Goal: Task Accomplishment & Management: Manage account settings

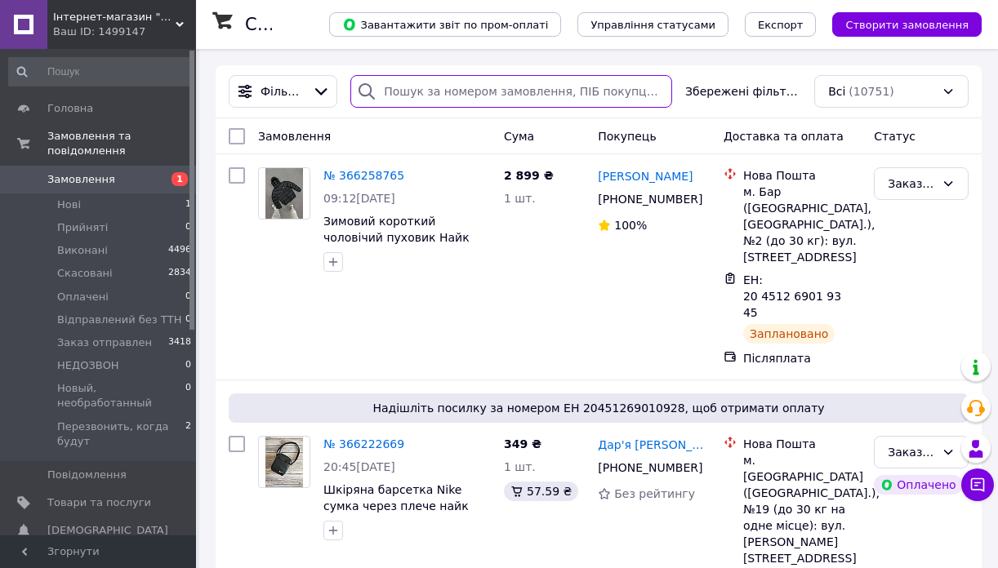
click at [420, 94] on input "search" at bounding box center [511, 91] width 322 height 33
paste input "0984196072"
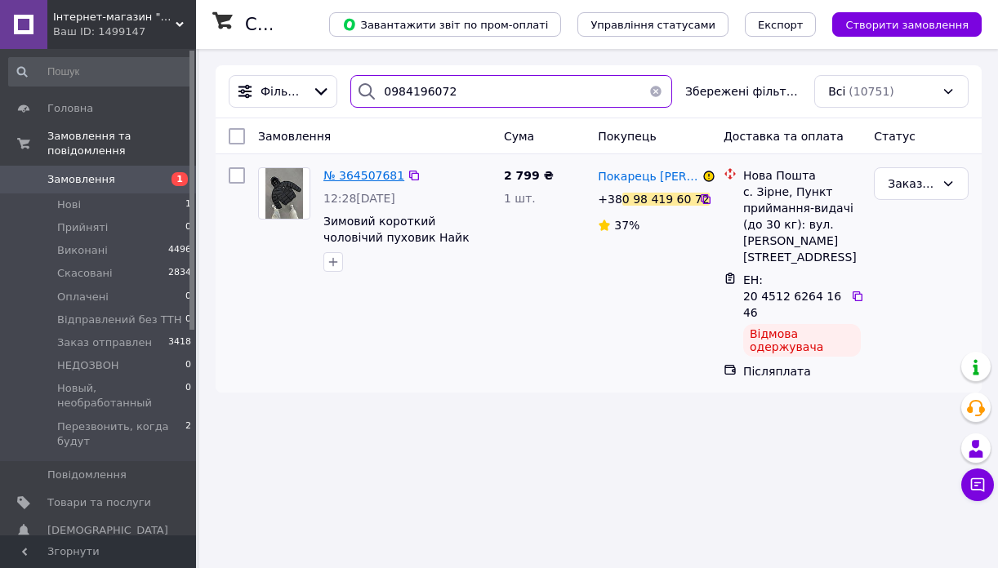
type input "0984196072"
click at [359, 175] on span "№ 364507681" at bounding box center [363, 175] width 81 height 13
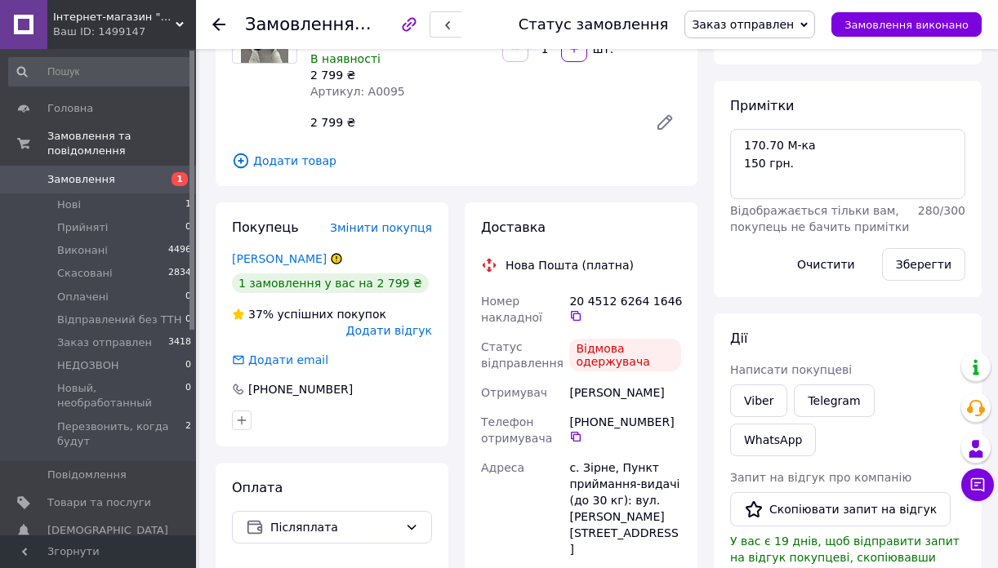
scroll to position [189, 0]
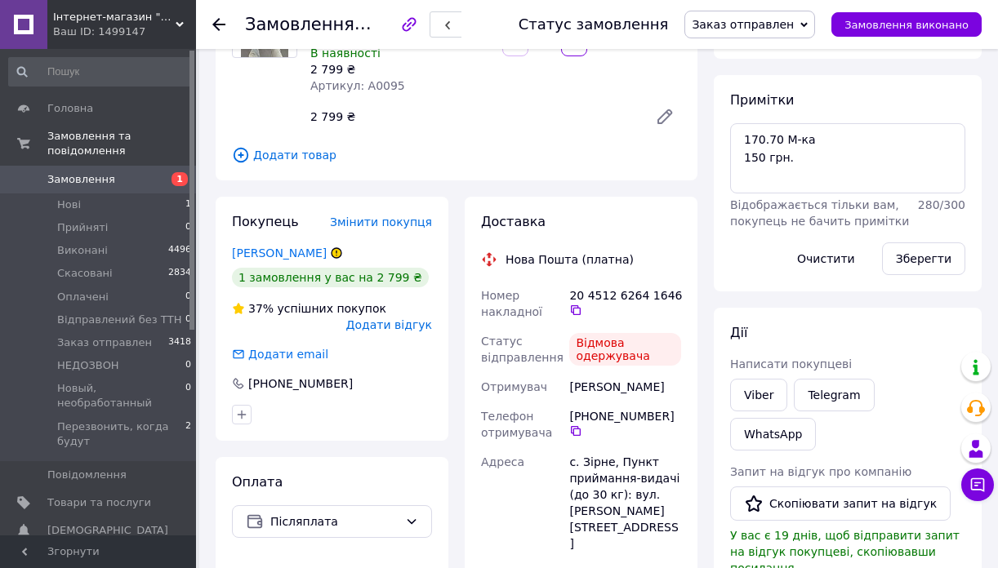
click at [395, 327] on span "Додати відгук" at bounding box center [389, 324] width 86 height 13
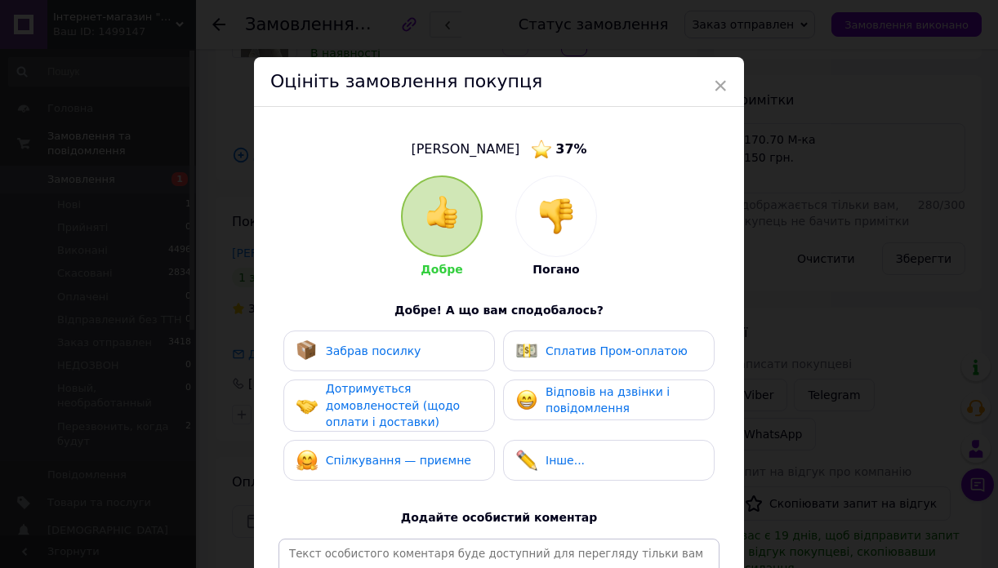
click at [557, 229] on img at bounding box center [556, 216] width 36 height 36
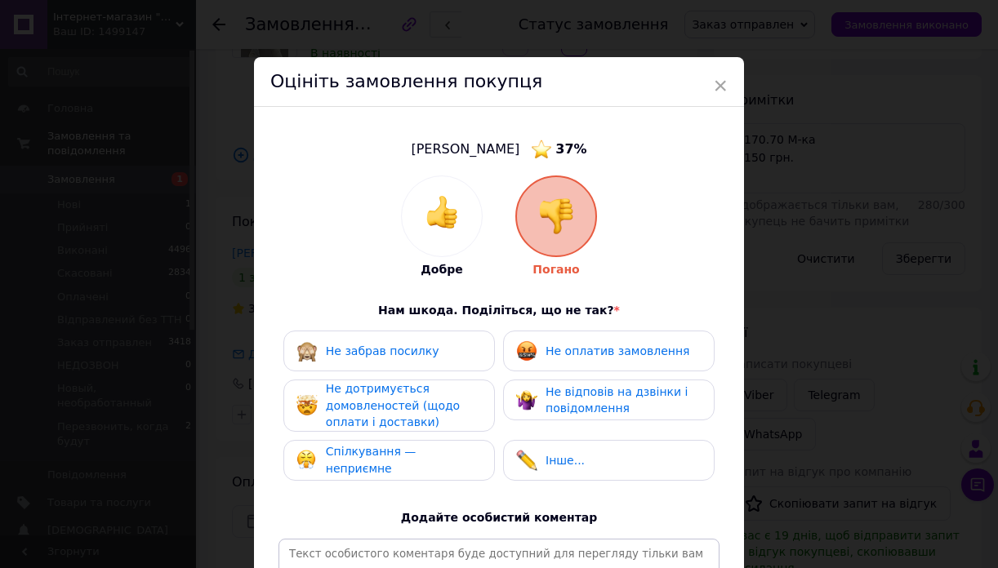
click at [438, 353] on div "Не забрав посилку" at bounding box center [388, 351] width 185 height 21
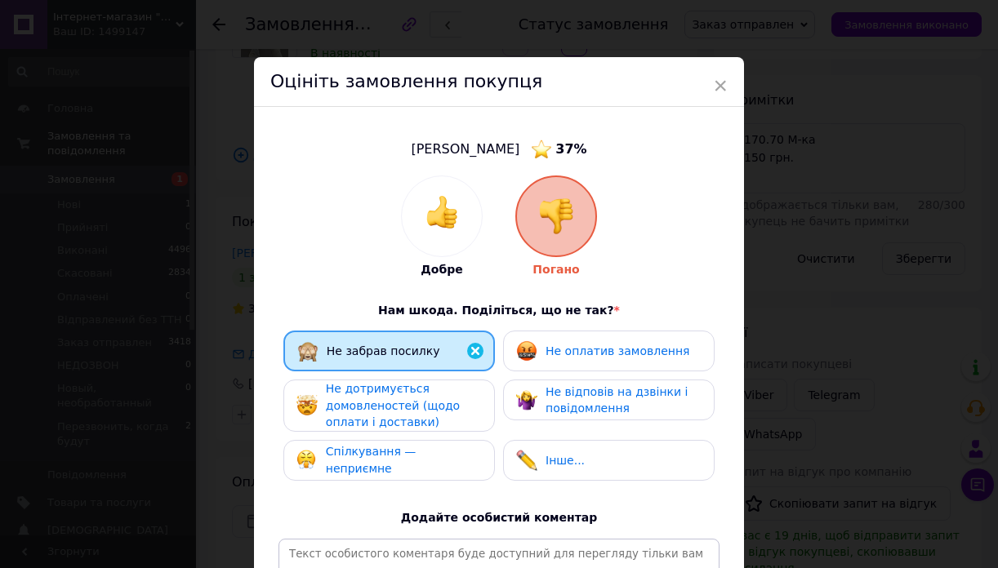
scroll to position [161, 0]
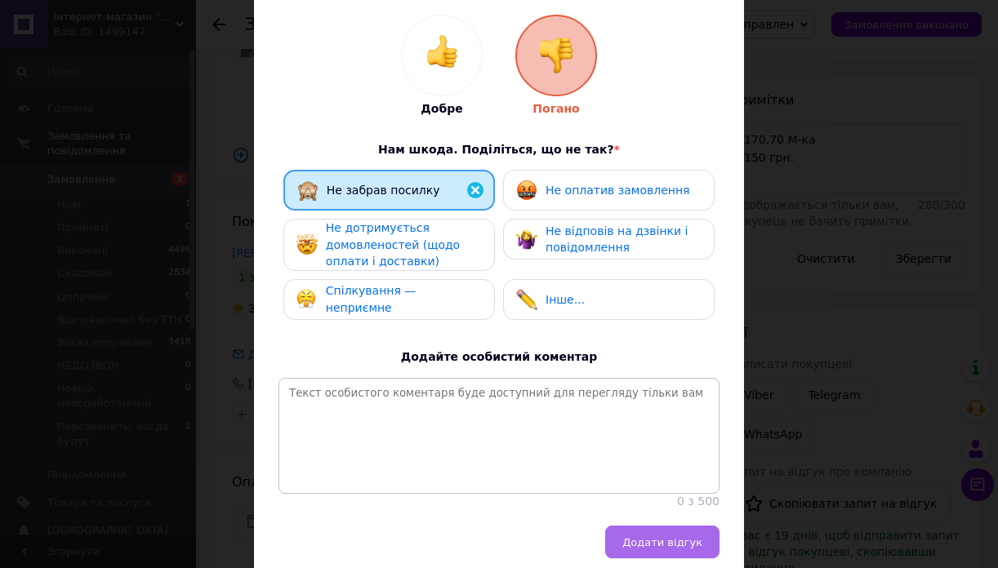
click at [622, 526] on button "Додати відгук" at bounding box center [662, 542] width 114 height 33
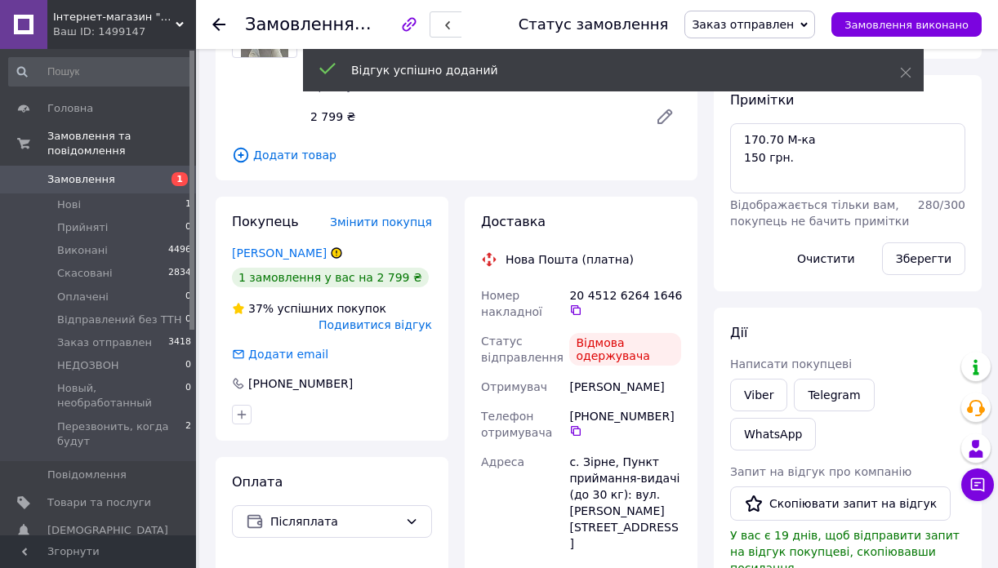
click at [367, 320] on span "Подивитися відгук" at bounding box center [375, 324] width 114 height 13
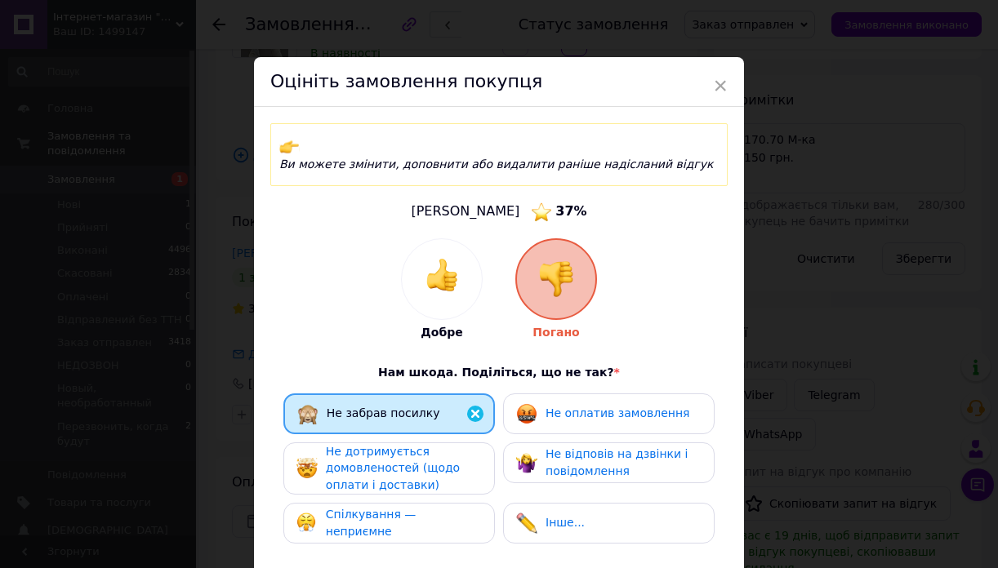
click at [791, 196] on div "× Оцініть замовлення покупця Ви можете змінити, доповнити або видалити раніше н…" at bounding box center [499, 284] width 998 height 568
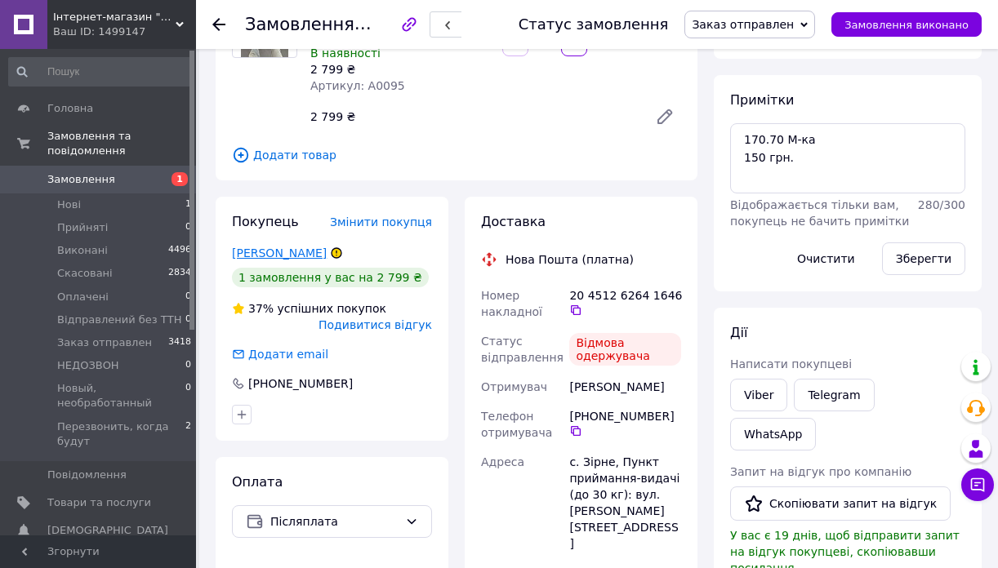
click at [283, 247] on link "Кузьмівна Покарець" at bounding box center [279, 253] width 95 height 13
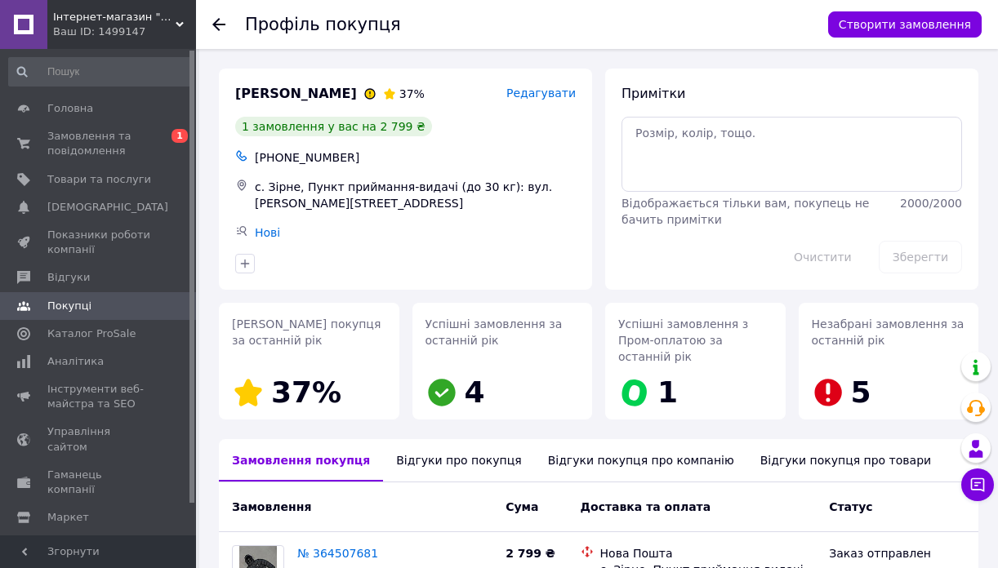
scroll to position [179, 0]
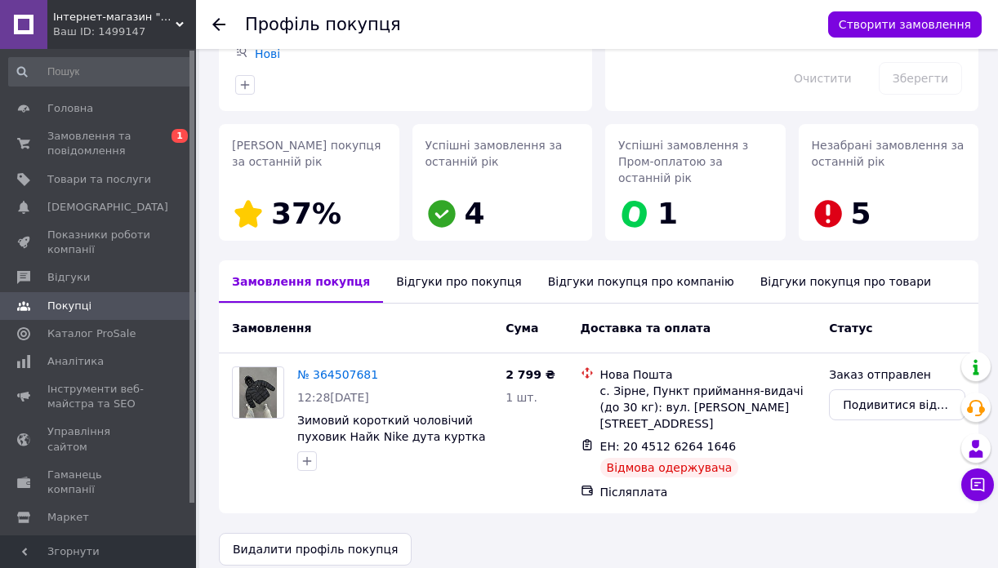
click at [404, 287] on div "Відгуки про покупця" at bounding box center [458, 281] width 151 height 42
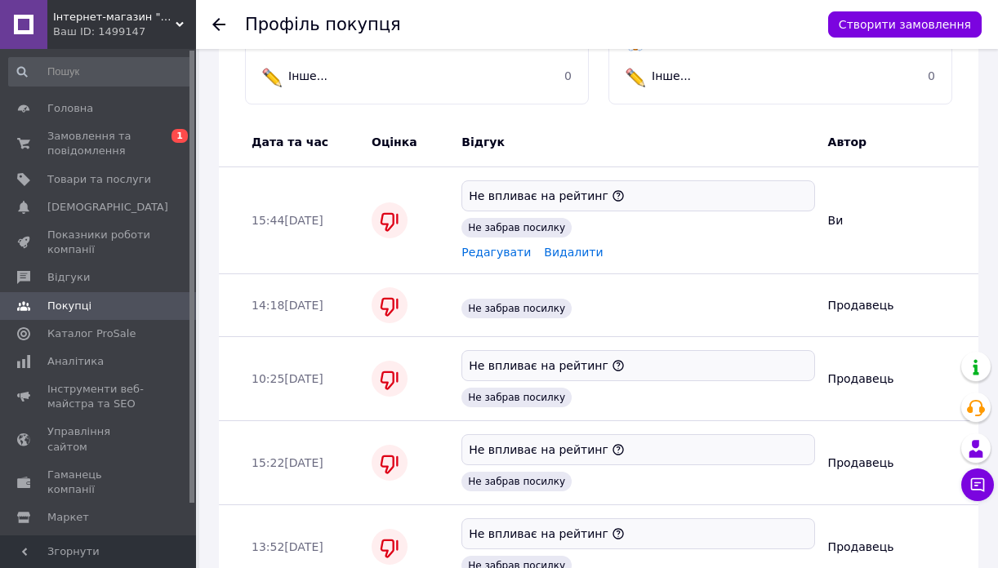
scroll to position [707, 0]
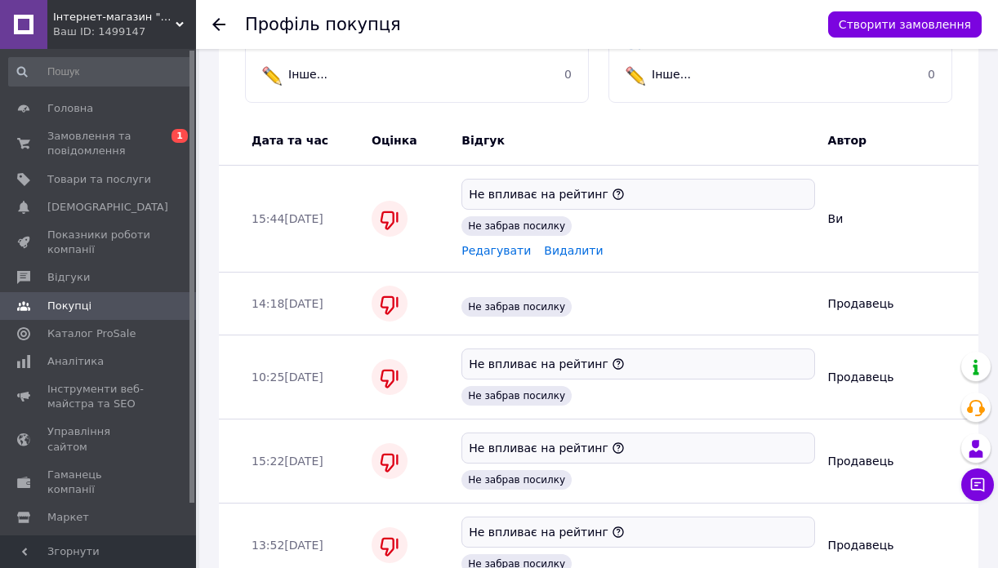
click at [115, 16] on span "Інтернет-магазин "Trailhead"" at bounding box center [114, 17] width 122 height 15
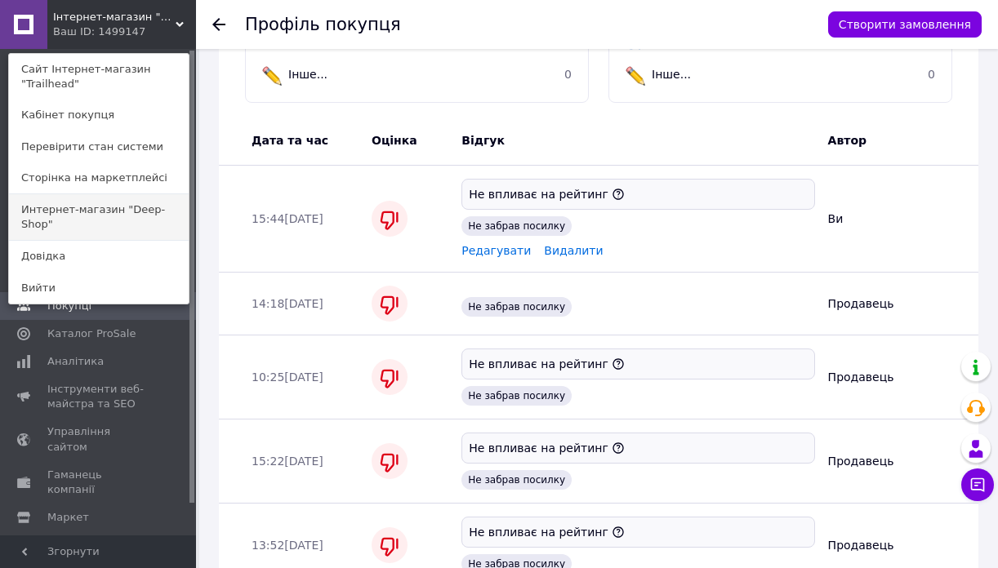
click at [112, 217] on link "Интернет-магазин "Deep-Shop"" at bounding box center [99, 217] width 180 height 46
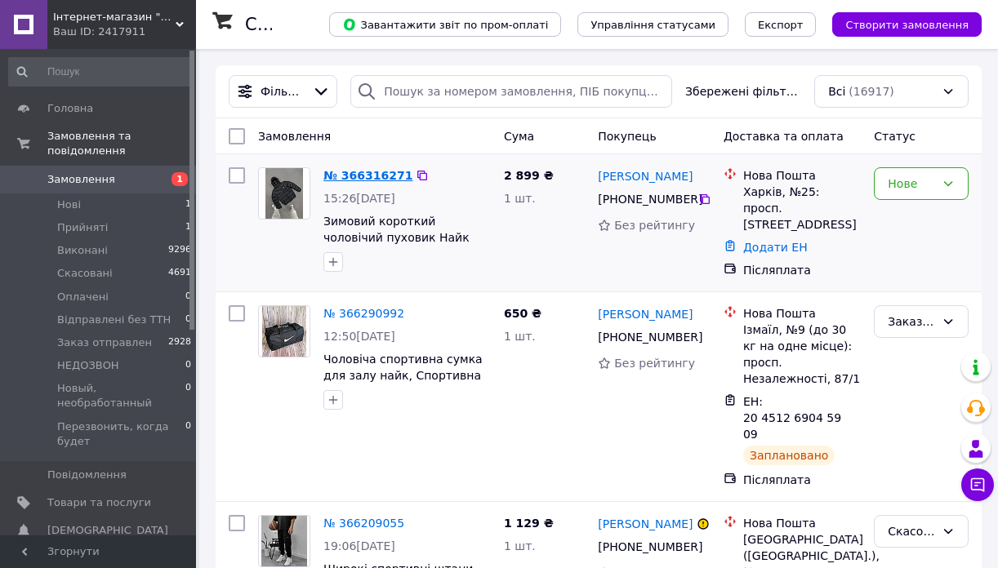
click at [354, 170] on link "№ 366316271" at bounding box center [367, 175] width 89 height 13
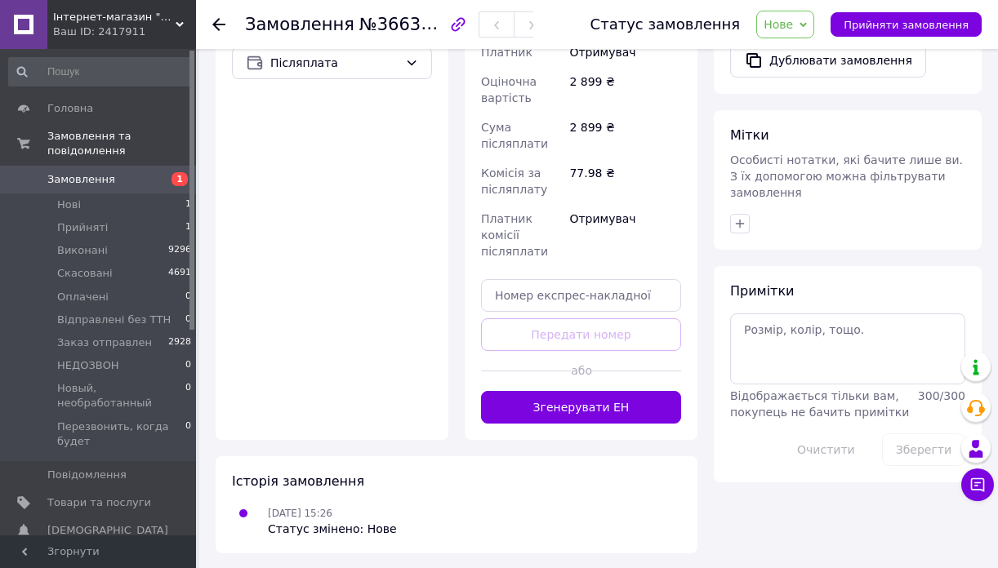
scroll to position [631, 0]
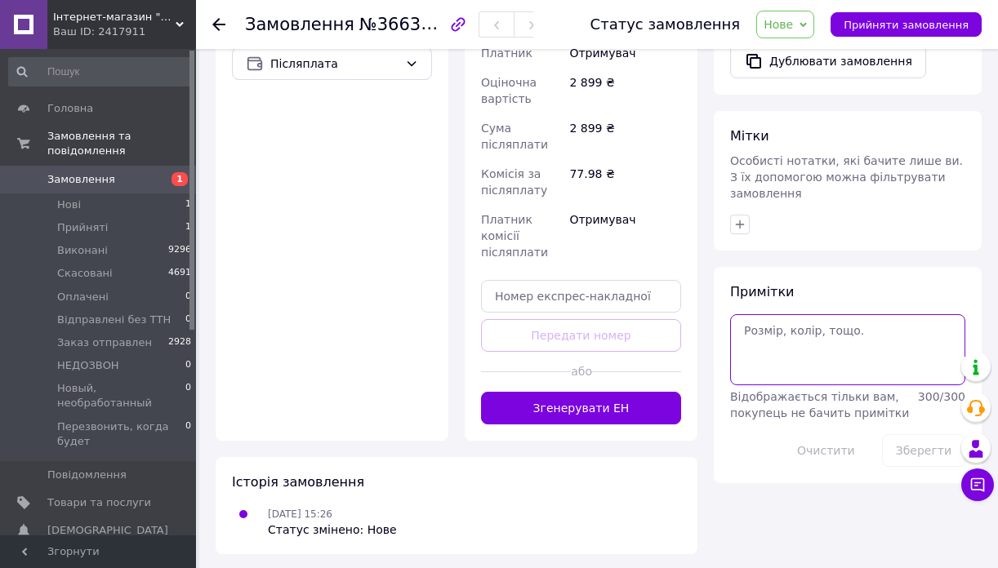
click at [777, 334] on textarea at bounding box center [847, 349] width 235 height 70
type textarea "182. 57"
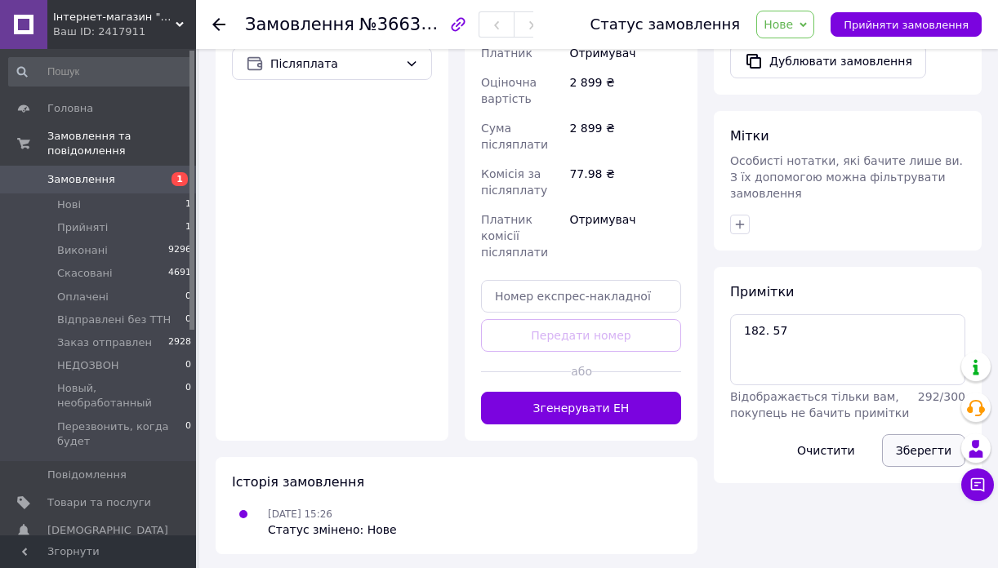
click at [921, 436] on button "Зберегти" at bounding box center [923, 450] width 83 height 33
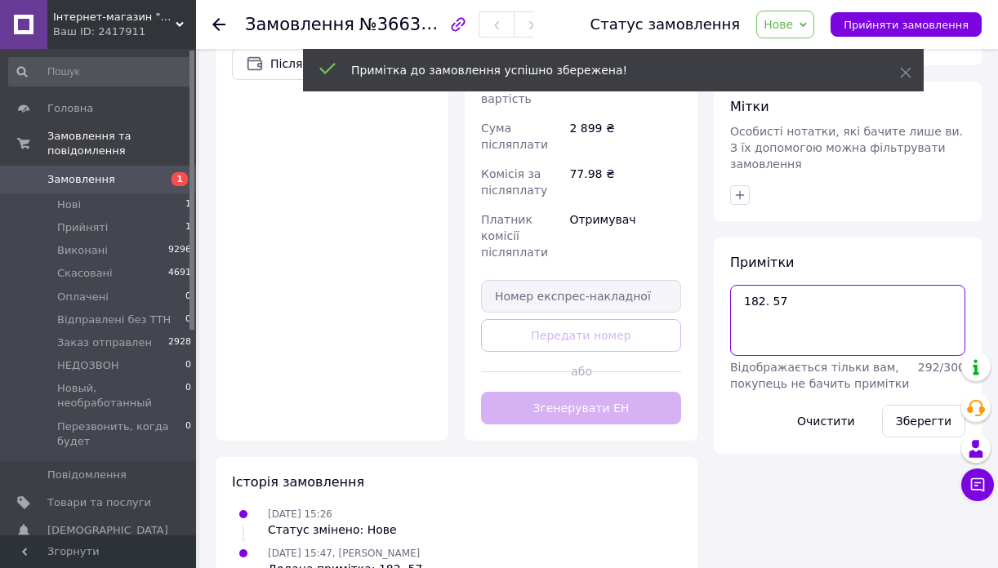
click at [803, 298] on textarea "182. 57" at bounding box center [847, 320] width 235 height 70
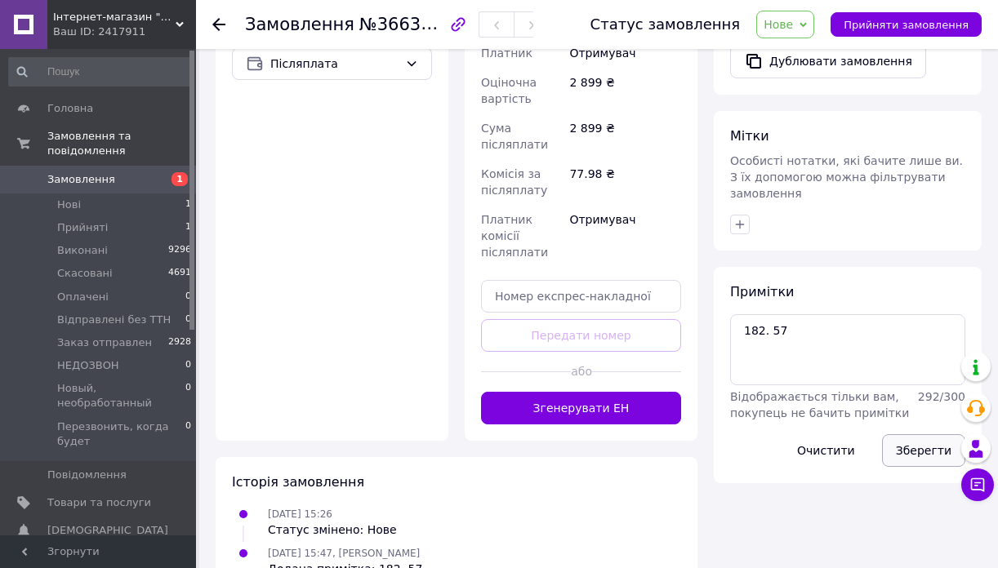
click at [910, 434] on button "Зберегти" at bounding box center [923, 450] width 83 height 33
click at [910, 440] on button "Зберегти" at bounding box center [923, 450] width 83 height 33
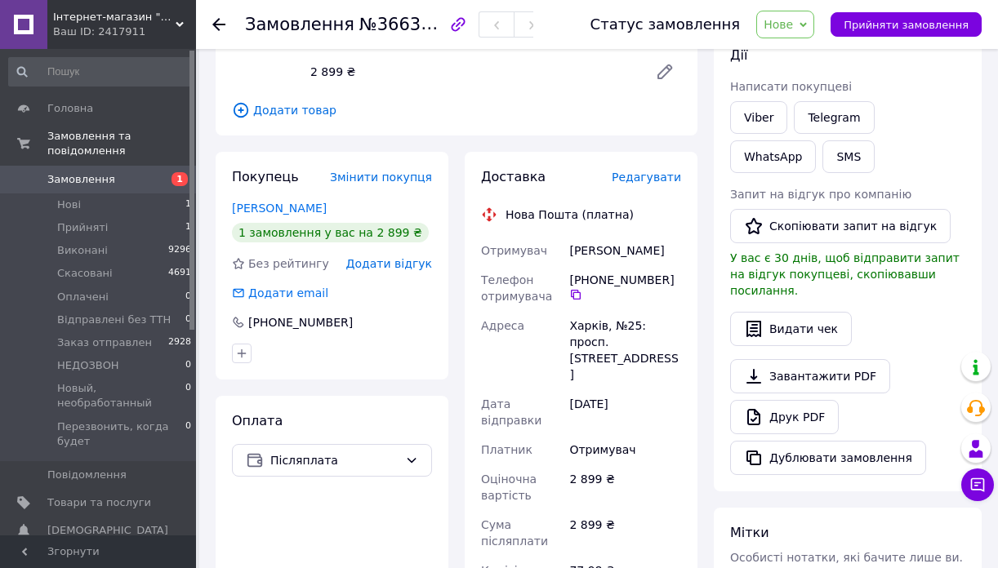
scroll to position [155, 0]
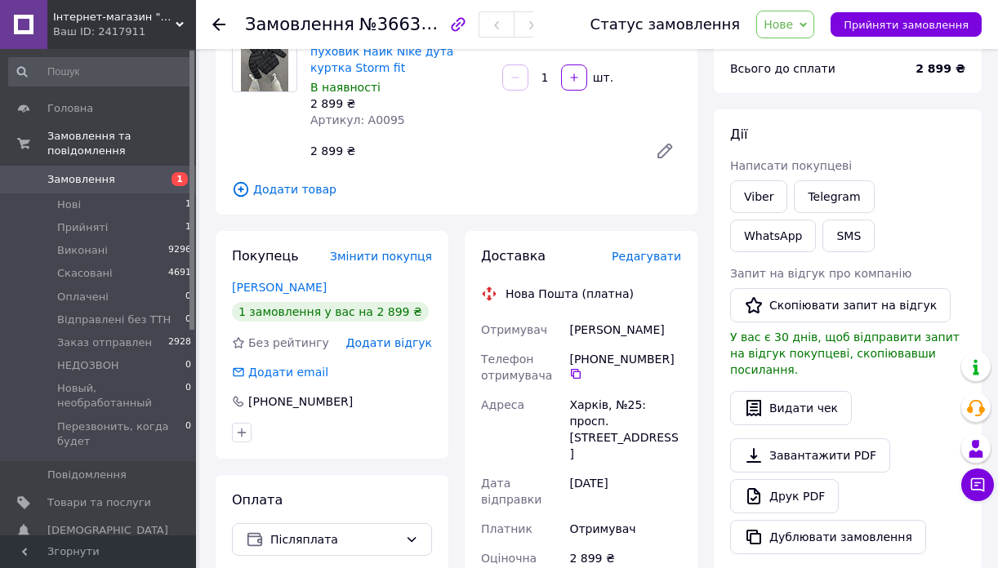
click at [665, 256] on span "Редагувати" at bounding box center [646, 256] width 69 height 13
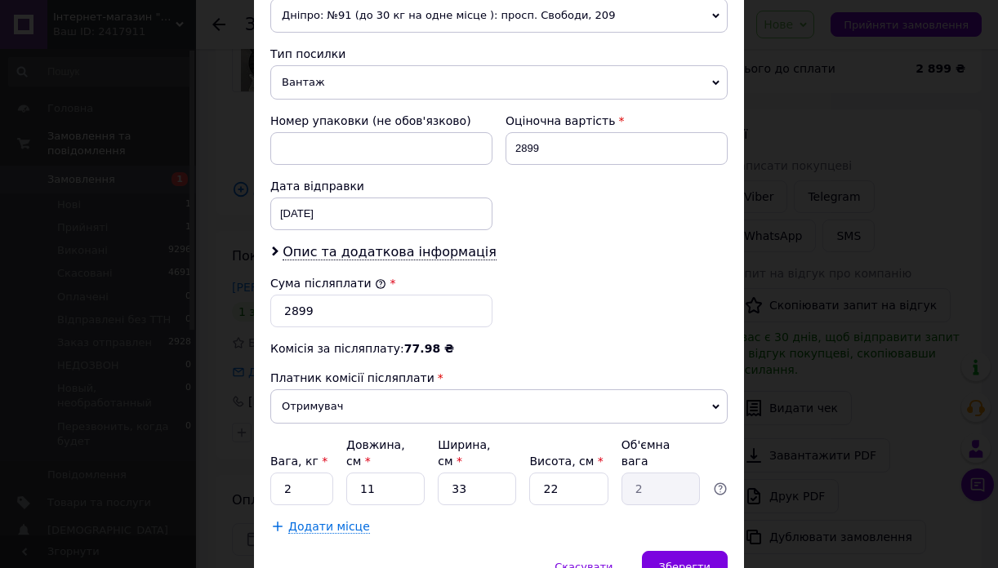
scroll to position [693, 0]
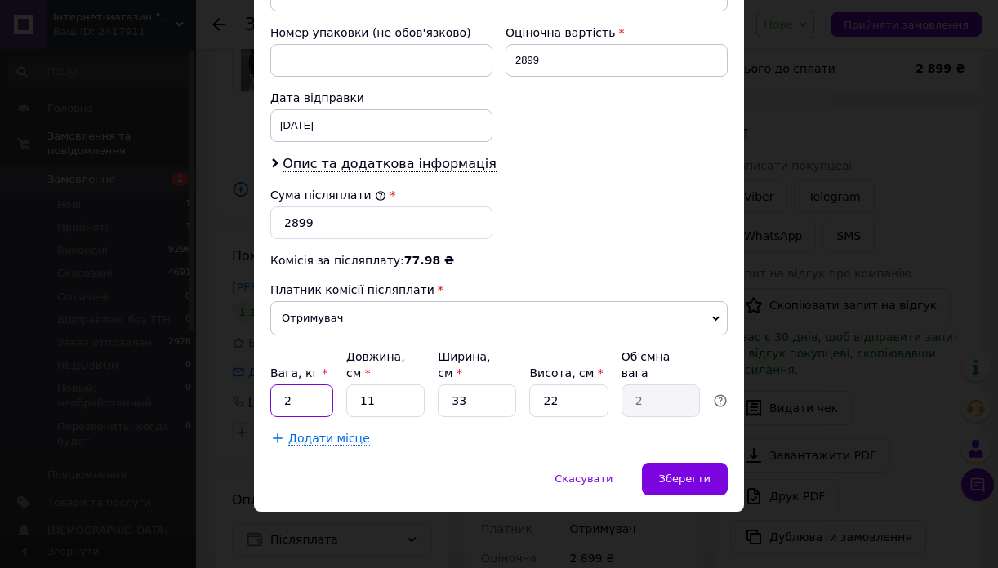
drag, startPoint x: 292, startPoint y: 398, endPoint x: 265, endPoint y: 398, distance: 26.9
type input "4"
click at [687, 494] on div "Зберегти" at bounding box center [685, 479] width 86 height 33
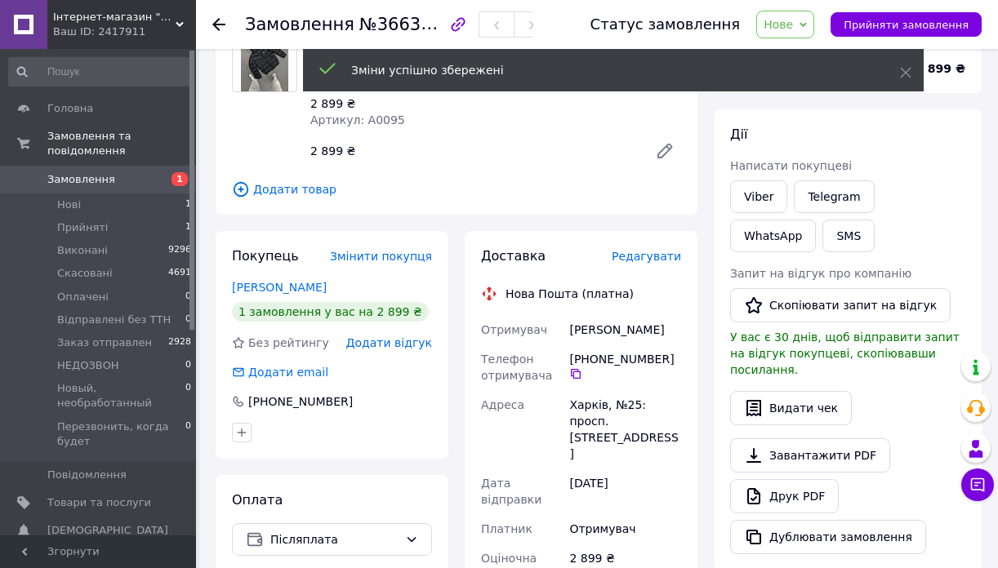
drag, startPoint x: 684, startPoint y: 330, endPoint x: 568, endPoint y: 328, distance: 116.0
click at [568, 328] on div "Доставка Редагувати Нова Пошта (платна) Отримувач [PERSON_NAME] Телефон отримув…" at bounding box center [581, 574] width 233 height 686
copy div "[PERSON_NAME]"
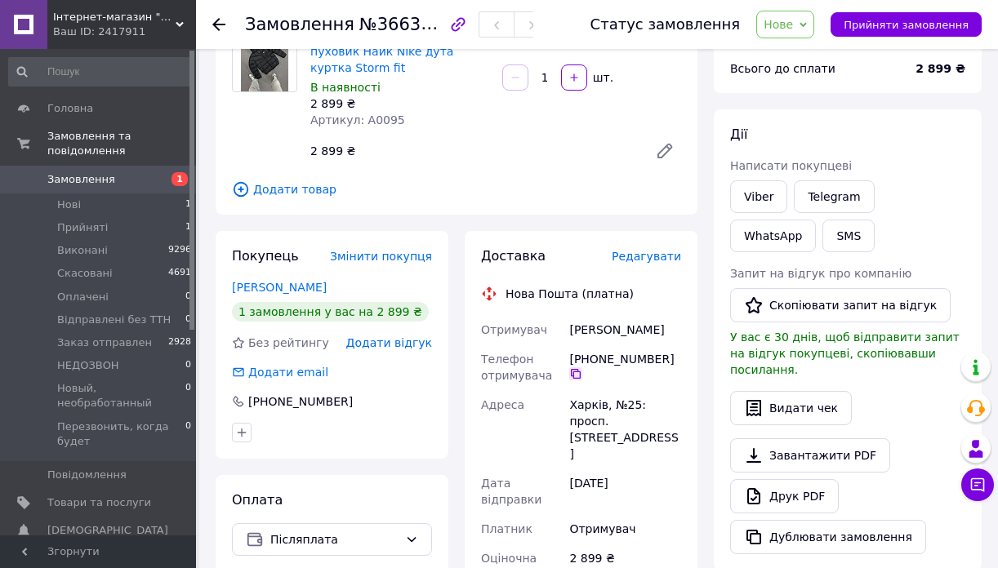
click at [582, 373] on icon at bounding box center [575, 373] width 13 height 13
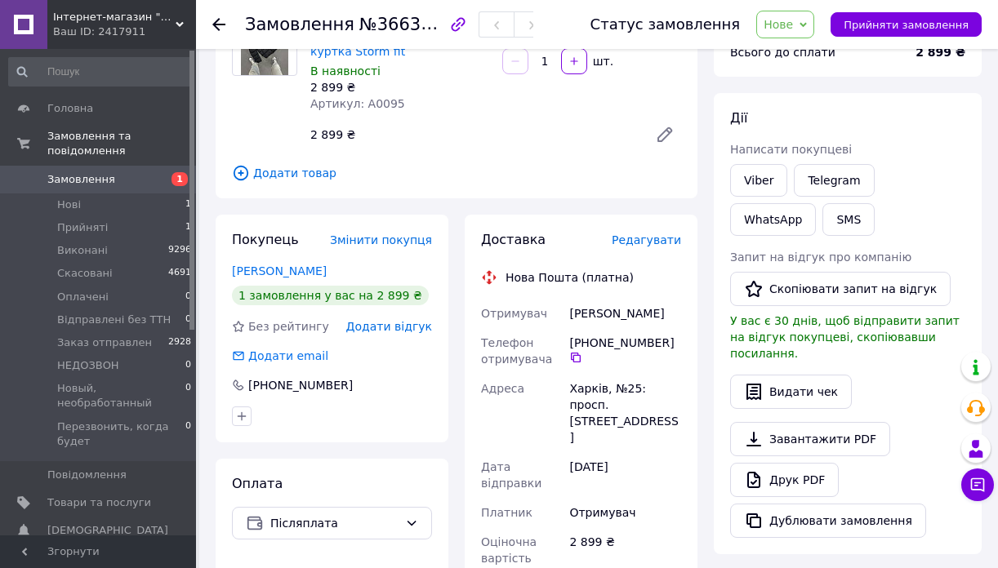
scroll to position [175, 0]
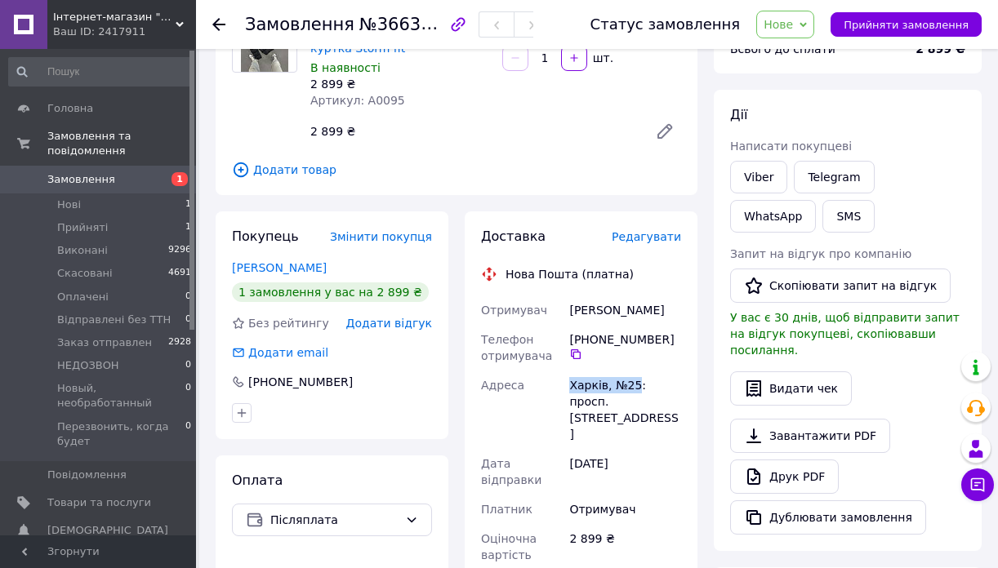
drag, startPoint x: 639, startPoint y: 382, endPoint x: 570, endPoint y: 382, distance: 69.4
click at [570, 382] on div "Харків, №25: просп. [STREET_ADDRESS]" at bounding box center [625, 410] width 118 height 78
copy div "Харків, №25"
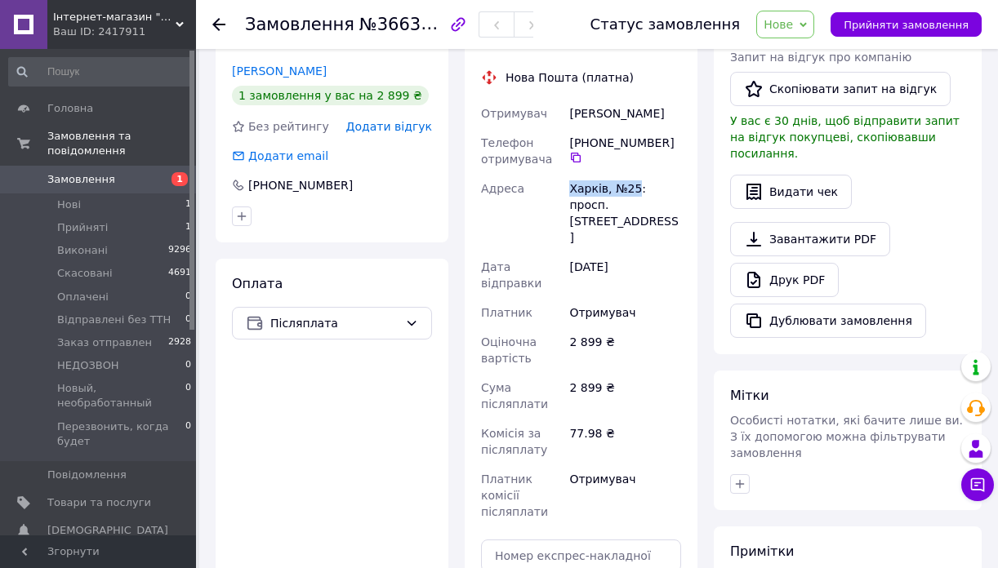
scroll to position [477, 0]
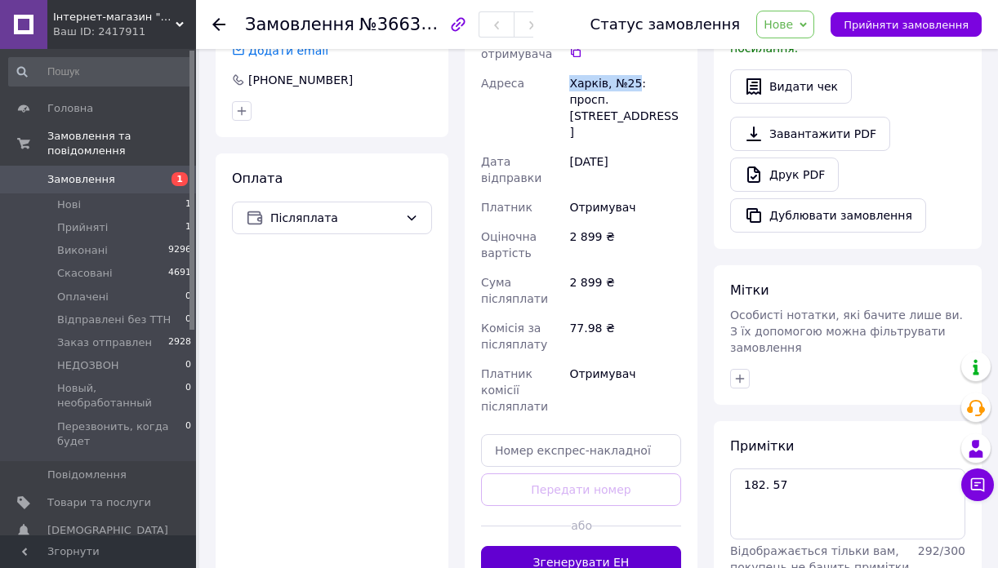
click at [554, 560] on button "Згенерувати ЕН" at bounding box center [581, 562] width 200 height 33
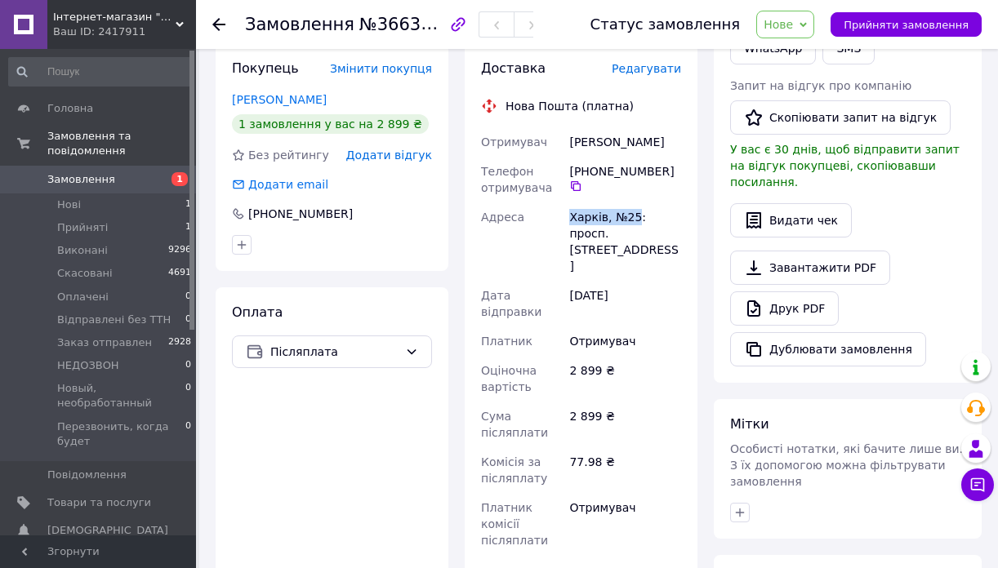
scroll to position [331, 0]
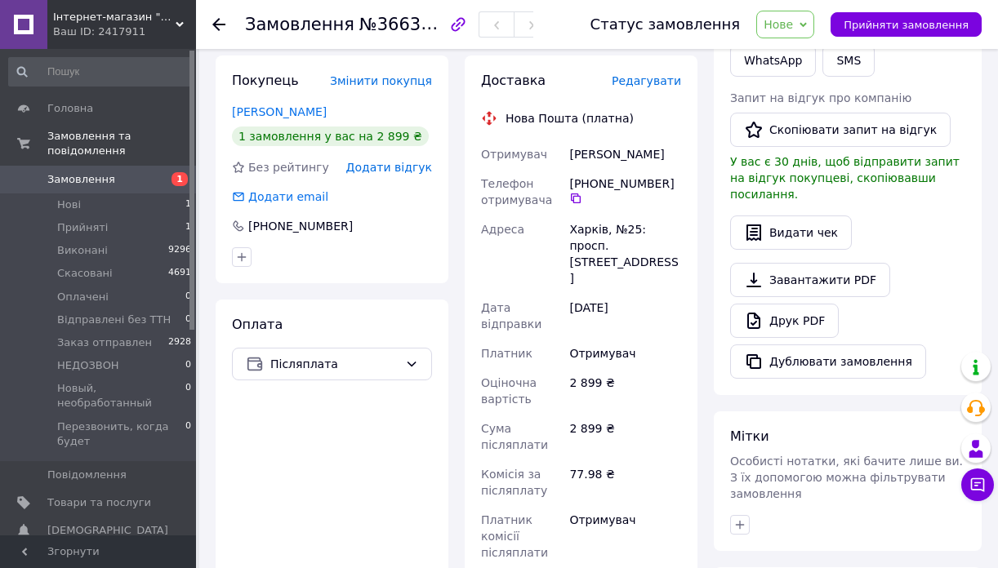
click at [793, 18] on span "Нове" at bounding box center [777, 24] width 29 height 13
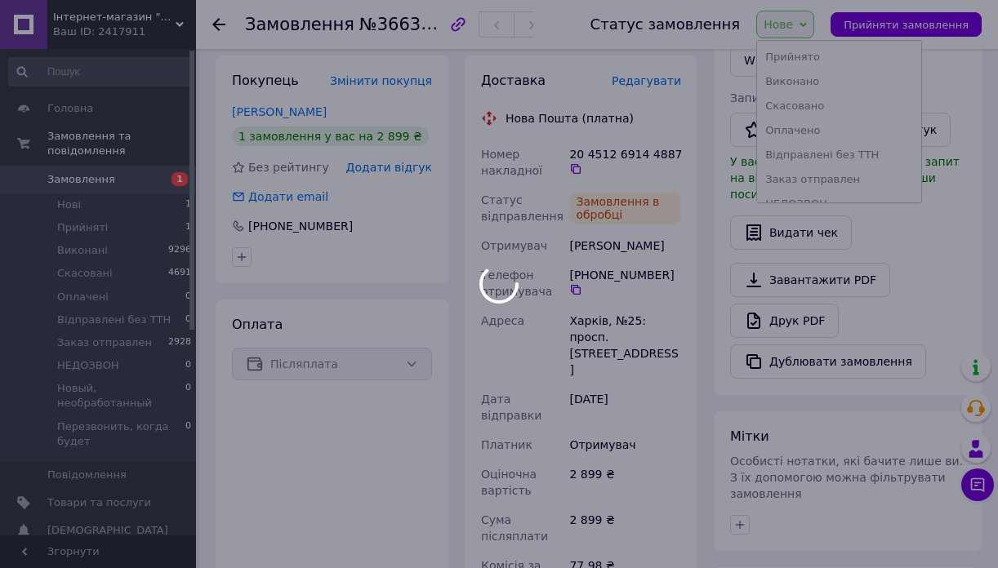
click at [806, 180] on div at bounding box center [499, 284] width 998 height 568
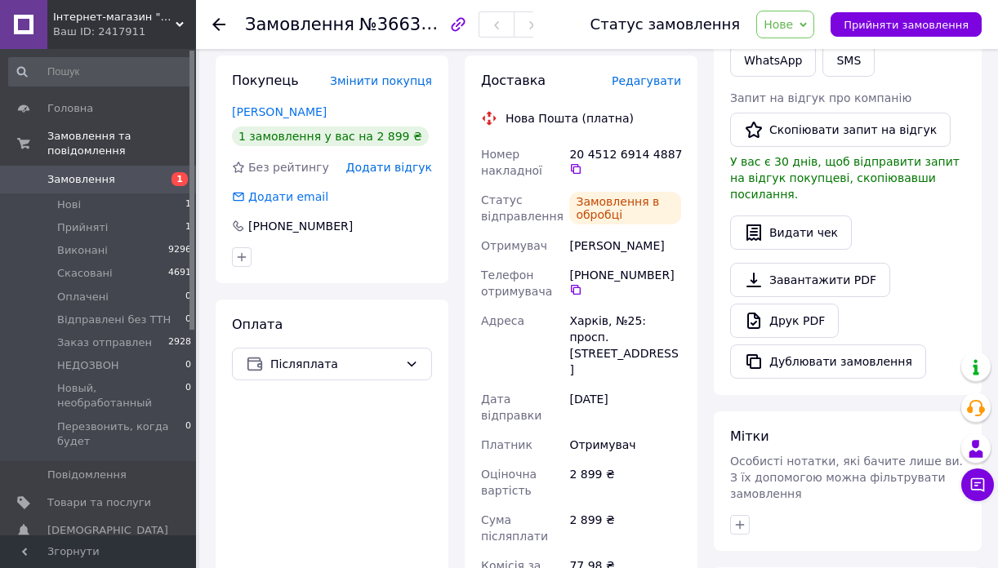
click at [793, 22] on span "Нове" at bounding box center [777, 24] width 29 height 13
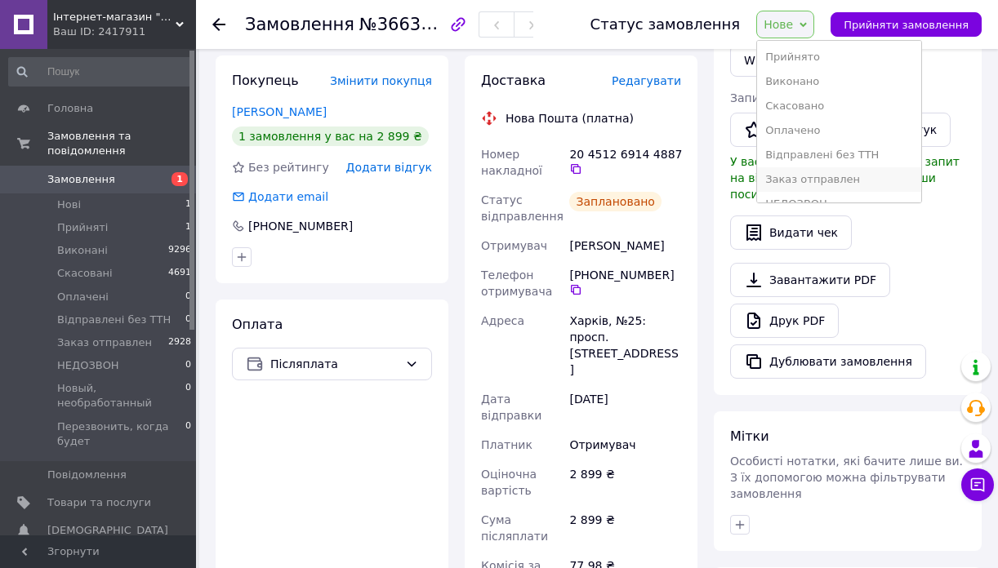
click at [795, 177] on li "Заказ отправлен" at bounding box center [839, 179] width 164 height 24
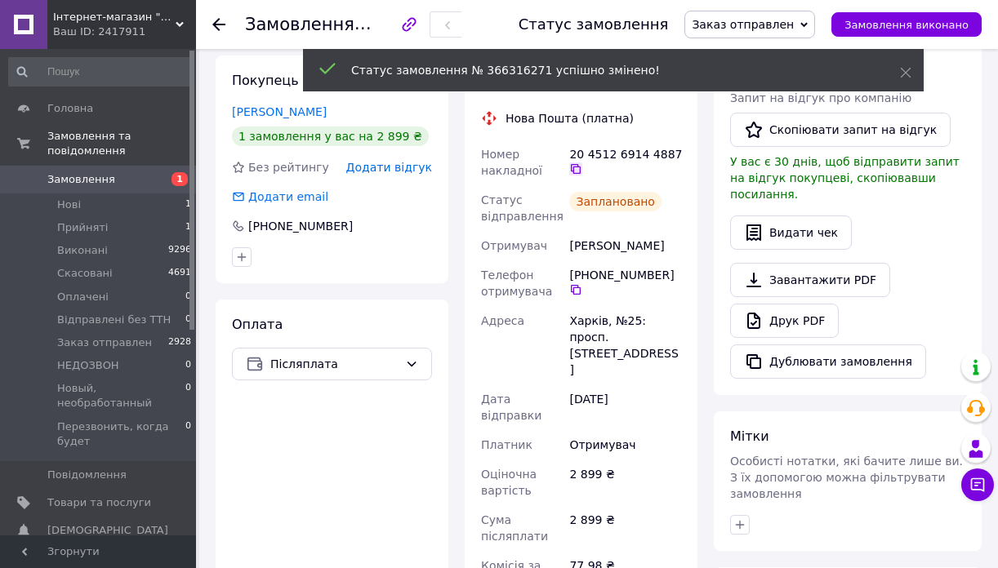
click at [578, 168] on icon at bounding box center [575, 168] width 13 height 13
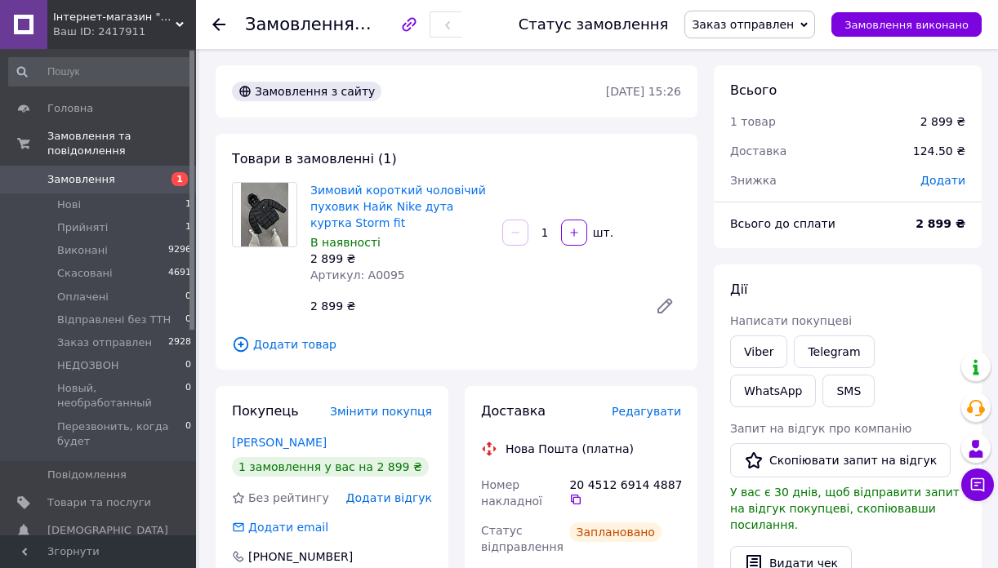
scroll to position [0, 0]
click at [87, 182] on span "Замовлення" at bounding box center [81, 179] width 68 height 15
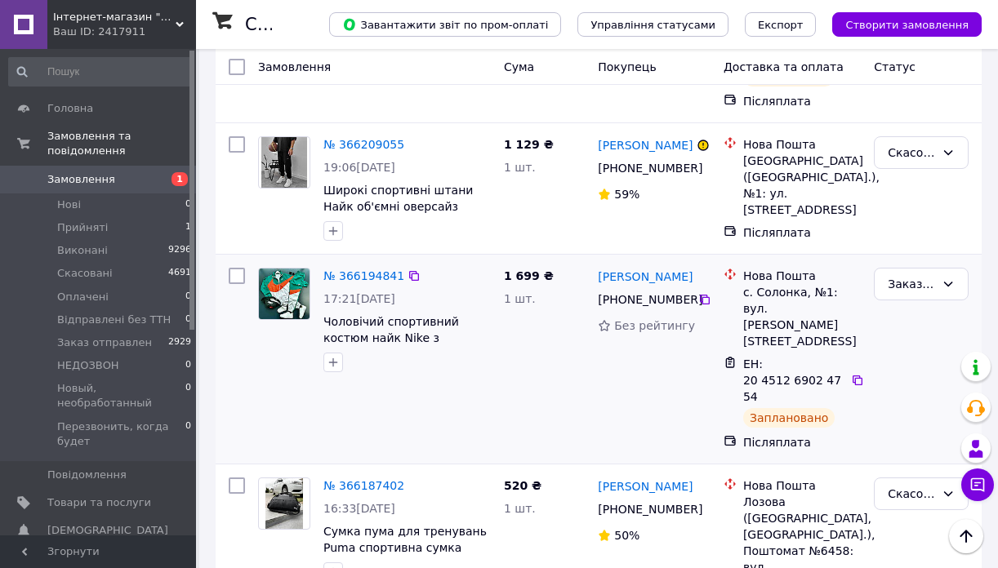
scroll to position [432, 0]
